Goal: Task Accomplishment & Management: Manage account settings

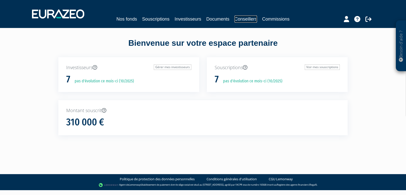
click at [235, 17] on link "Conseillers" at bounding box center [245, 18] width 23 height 7
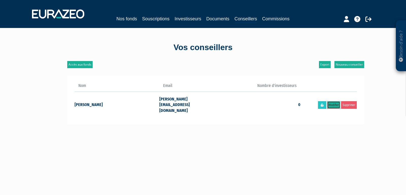
click at [333, 101] on link "Modifier" at bounding box center [333, 105] width 13 height 8
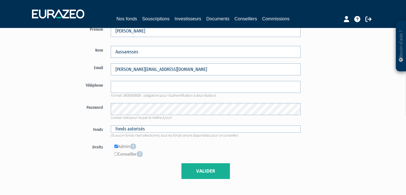
scroll to position [97, 0]
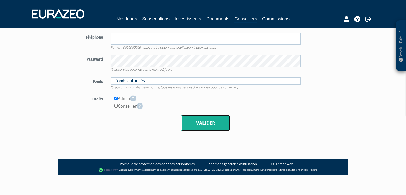
click at [209, 126] on button "Valider" at bounding box center [205, 123] width 48 height 16
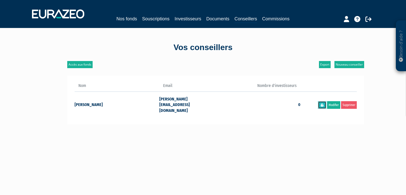
click at [320, 101] on link at bounding box center [322, 105] width 8 height 8
